Goal: Task Accomplishment & Management: Manage account settings

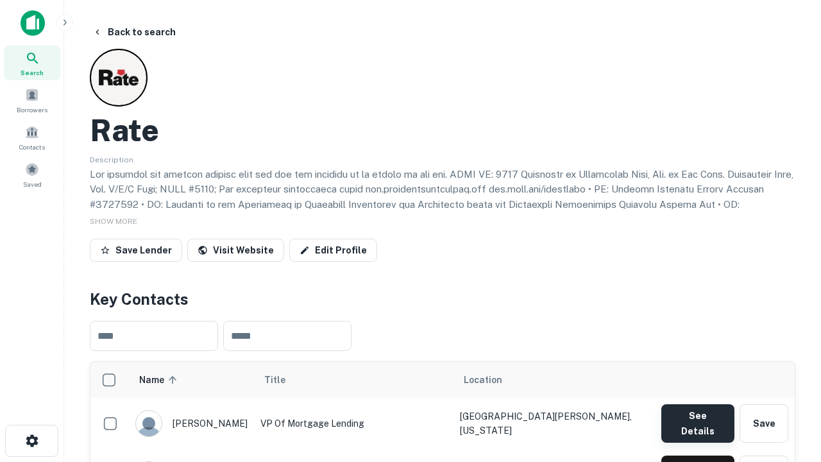
click at [697, 417] on button "See Details" at bounding box center [698, 423] width 73 height 38
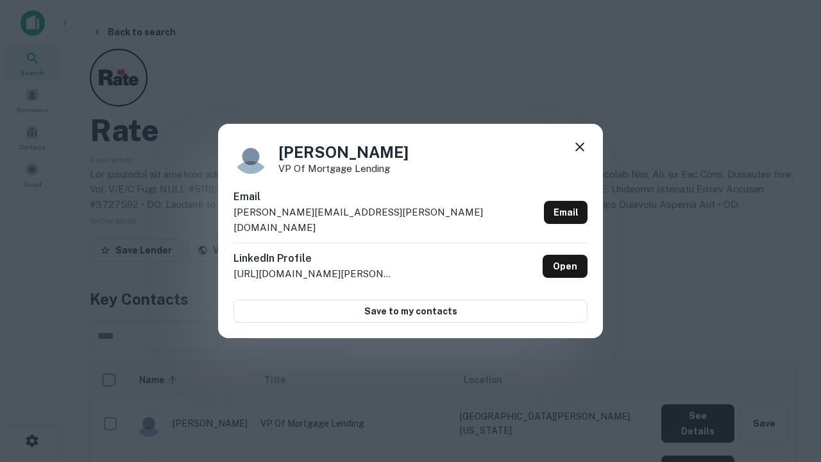
click at [580, 155] on icon at bounding box center [579, 146] width 15 height 15
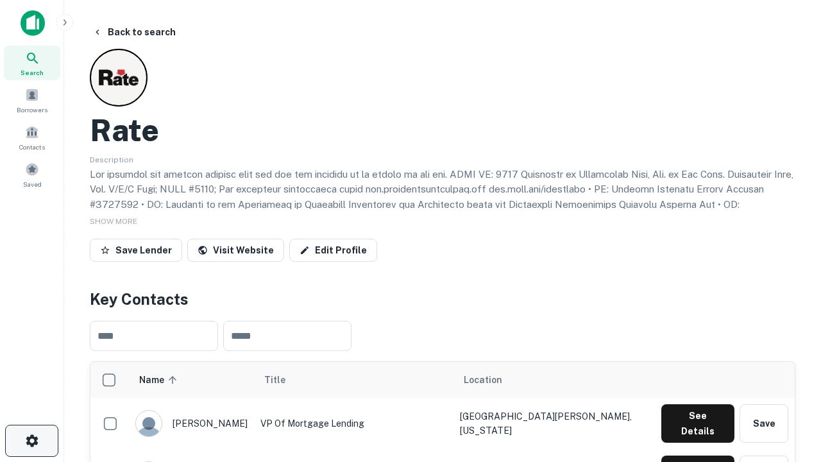
click at [31, 441] on icon "button" at bounding box center [31, 440] width 15 height 15
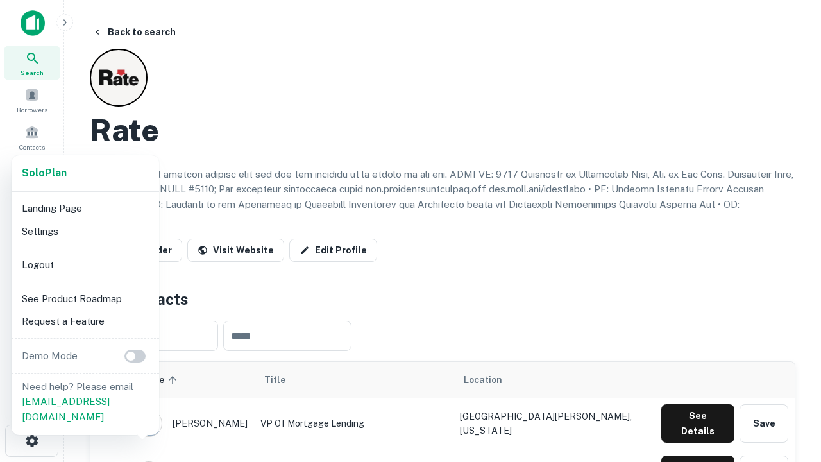
click at [85, 264] on li "Logout" at bounding box center [85, 264] width 137 height 23
